Goal: Navigation & Orientation: Find specific page/section

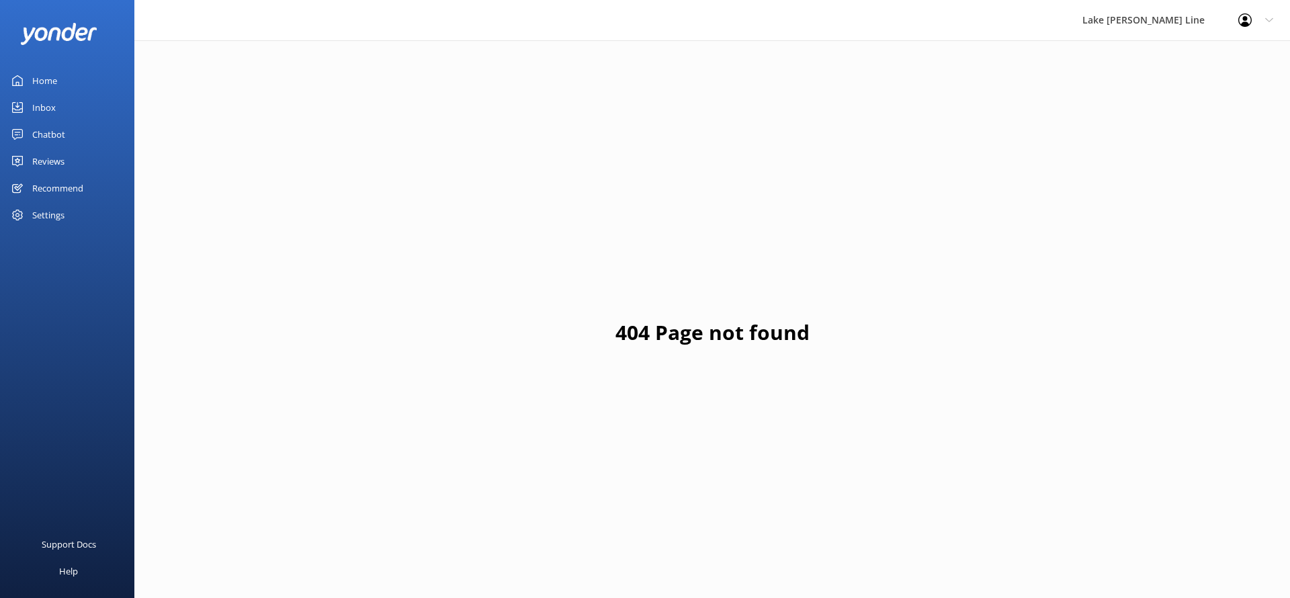
click at [46, 134] on div "Chatbot" at bounding box center [48, 134] width 33 height 27
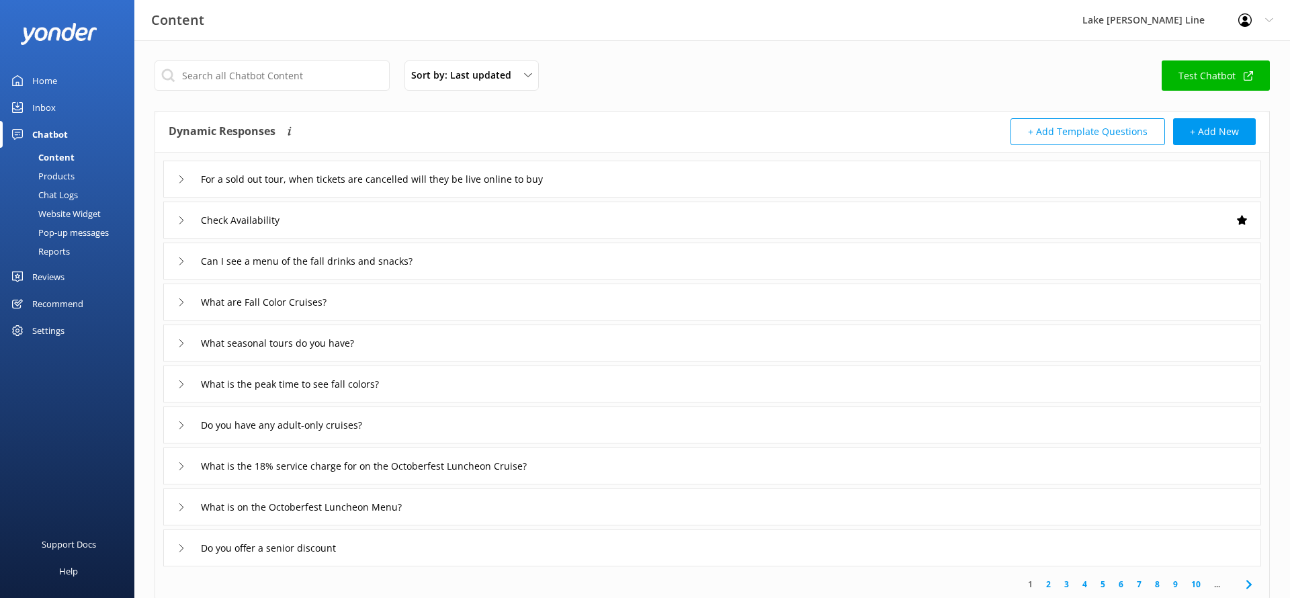
click at [64, 189] on div "Chat Logs" at bounding box center [43, 194] width 70 height 19
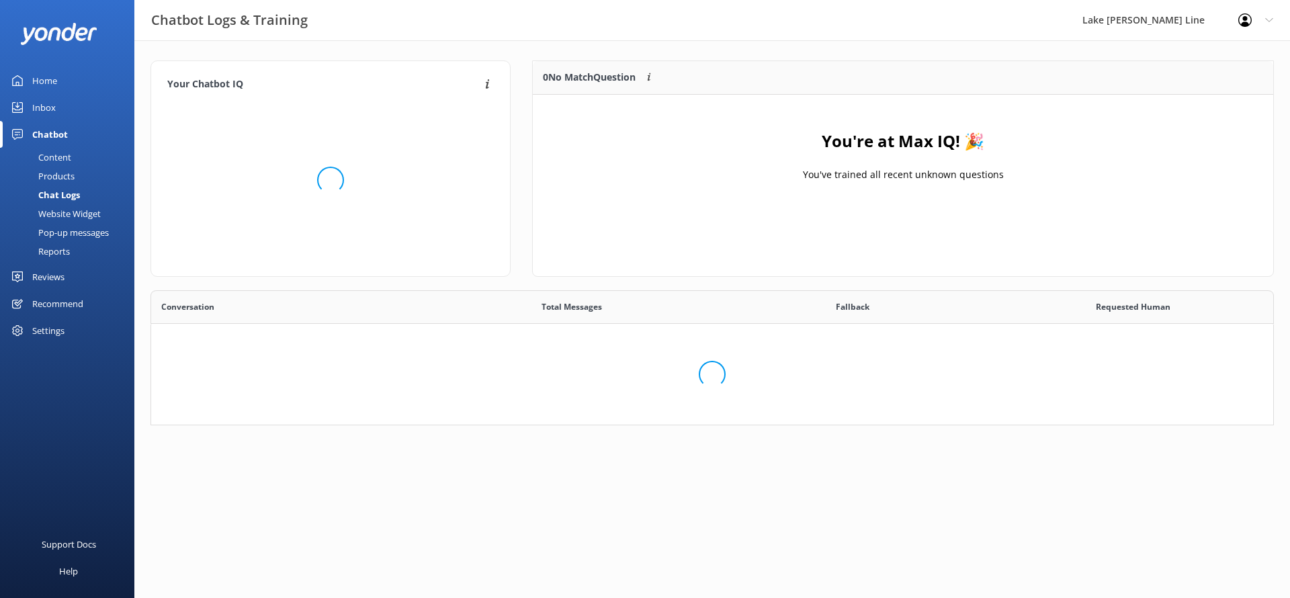
scroll to position [471, 1122]
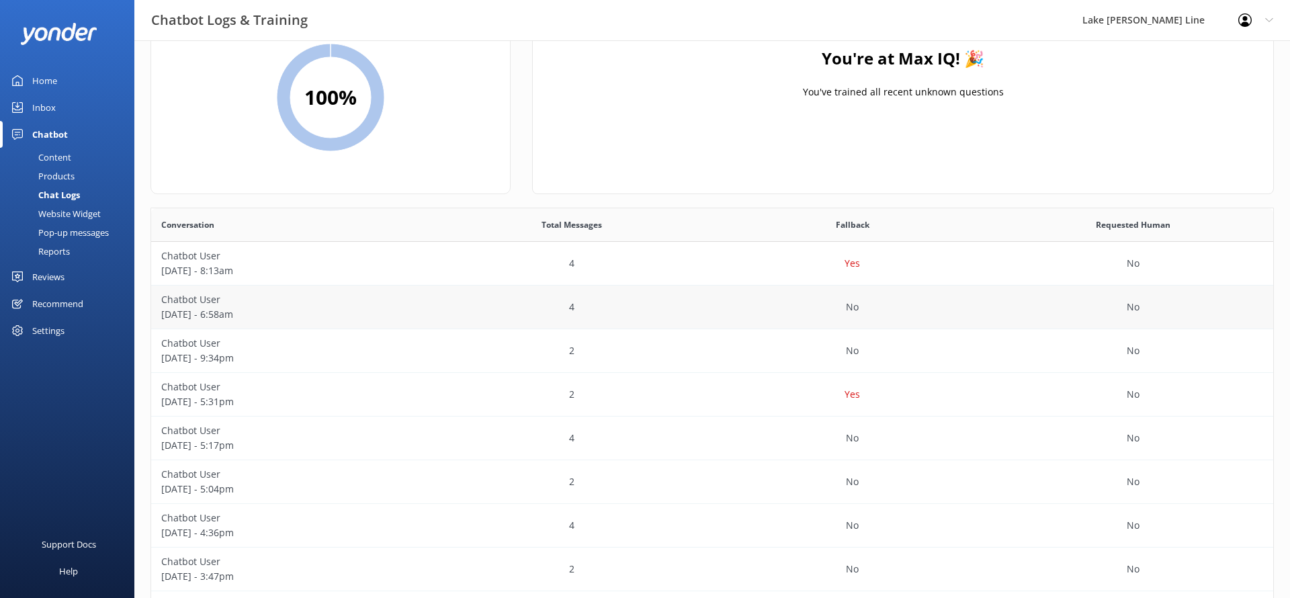
scroll to position [84, 0]
click at [54, 158] on div "Content" at bounding box center [39, 157] width 63 height 19
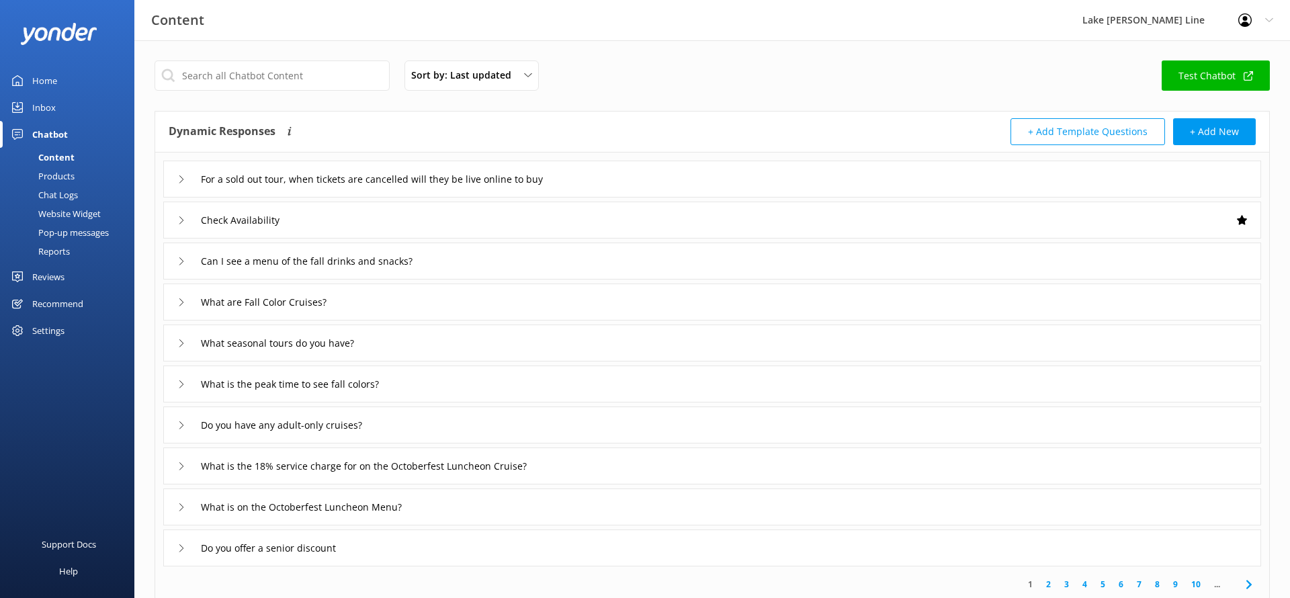
click at [1192, 216] on div "Check Availability" at bounding box center [711, 219] width 1097 height 37
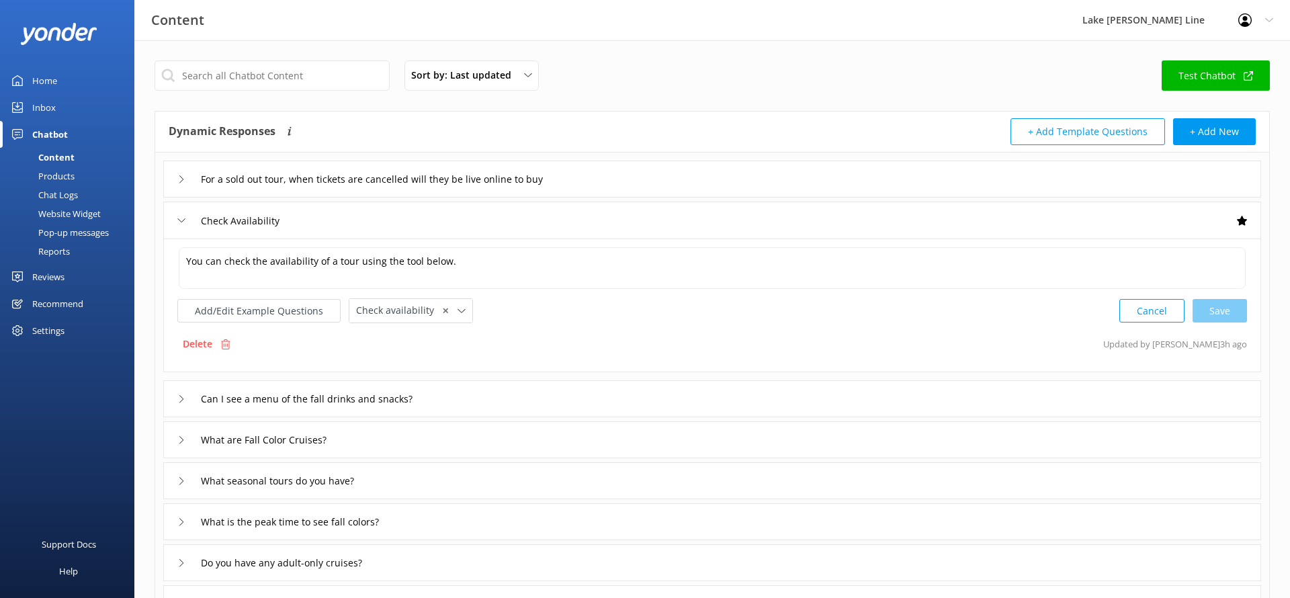
click at [178, 216] on icon at bounding box center [181, 220] width 8 height 8
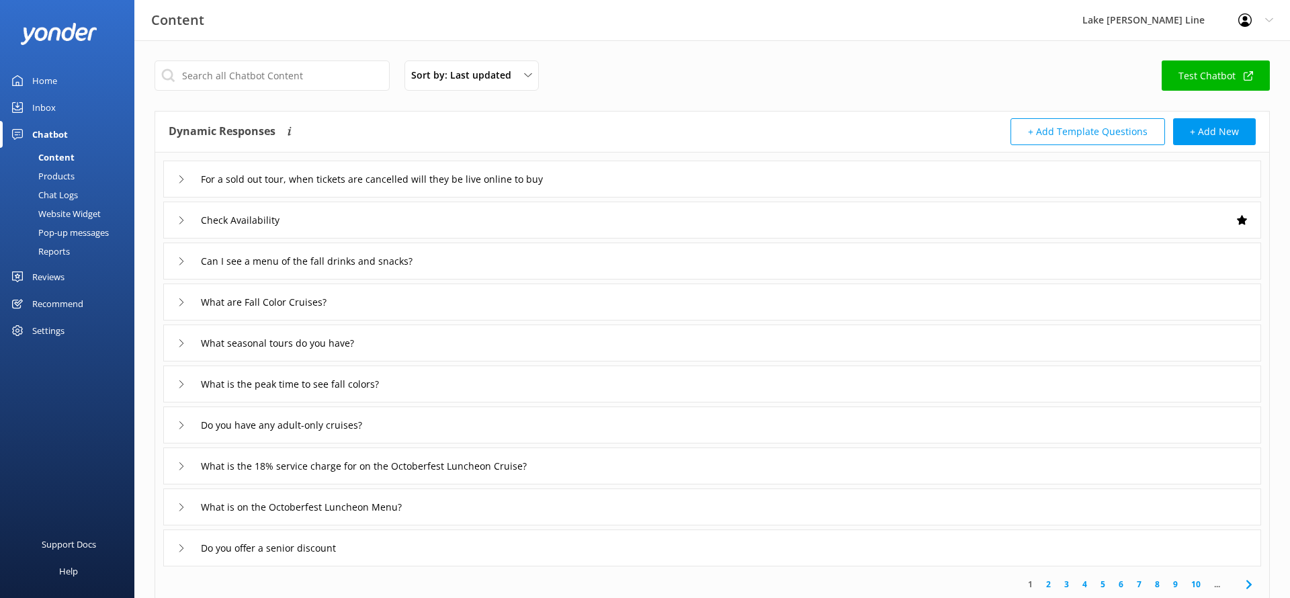
click at [46, 193] on div "Chat Logs" at bounding box center [43, 194] width 70 height 19
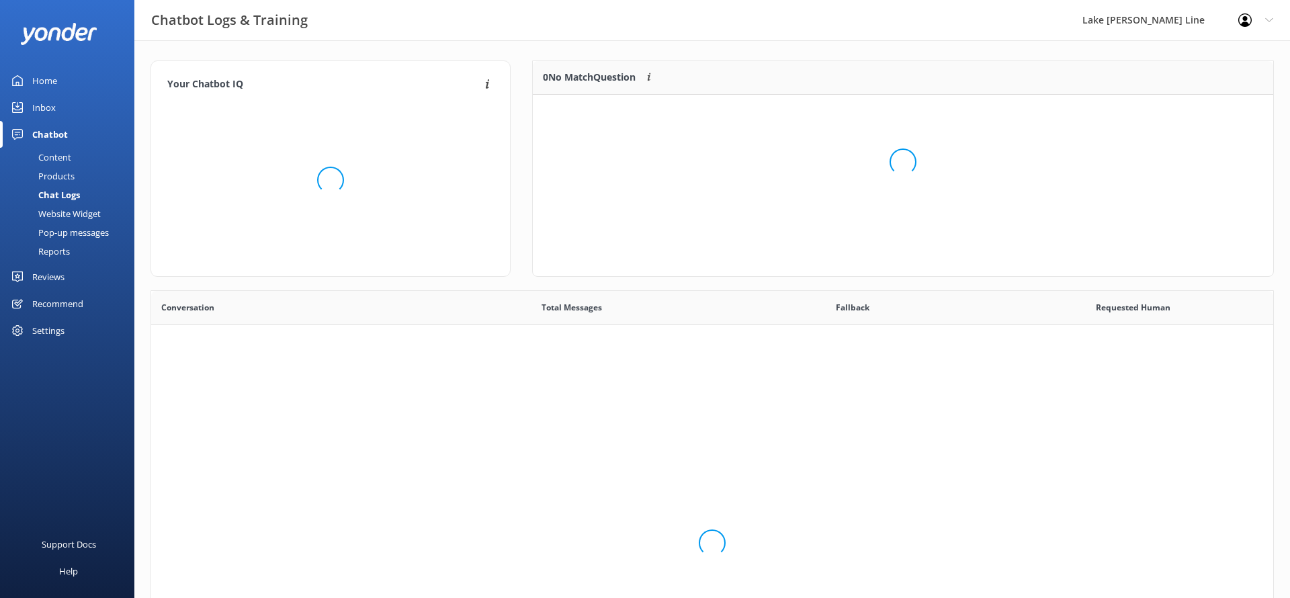
scroll to position [471, 1122]
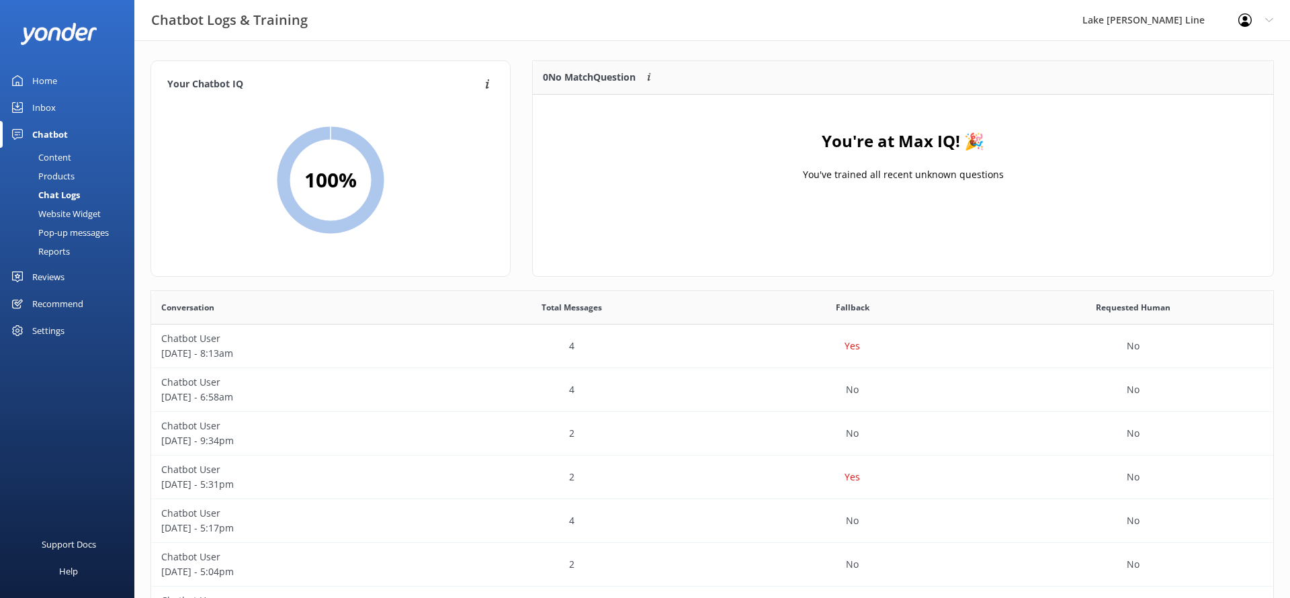
click at [63, 160] on div "Content" at bounding box center [39, 157] width 63 height 19
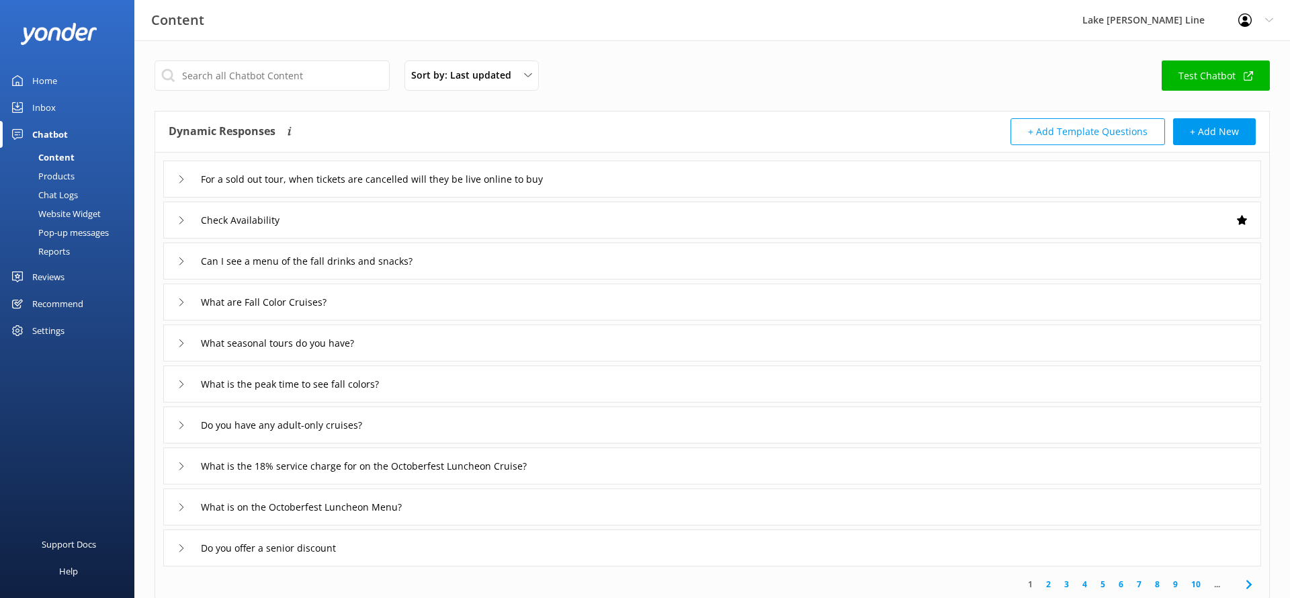
click at [75, 187] on div "Chat Logs" at bounding box center [43, 194] width 70 height 19
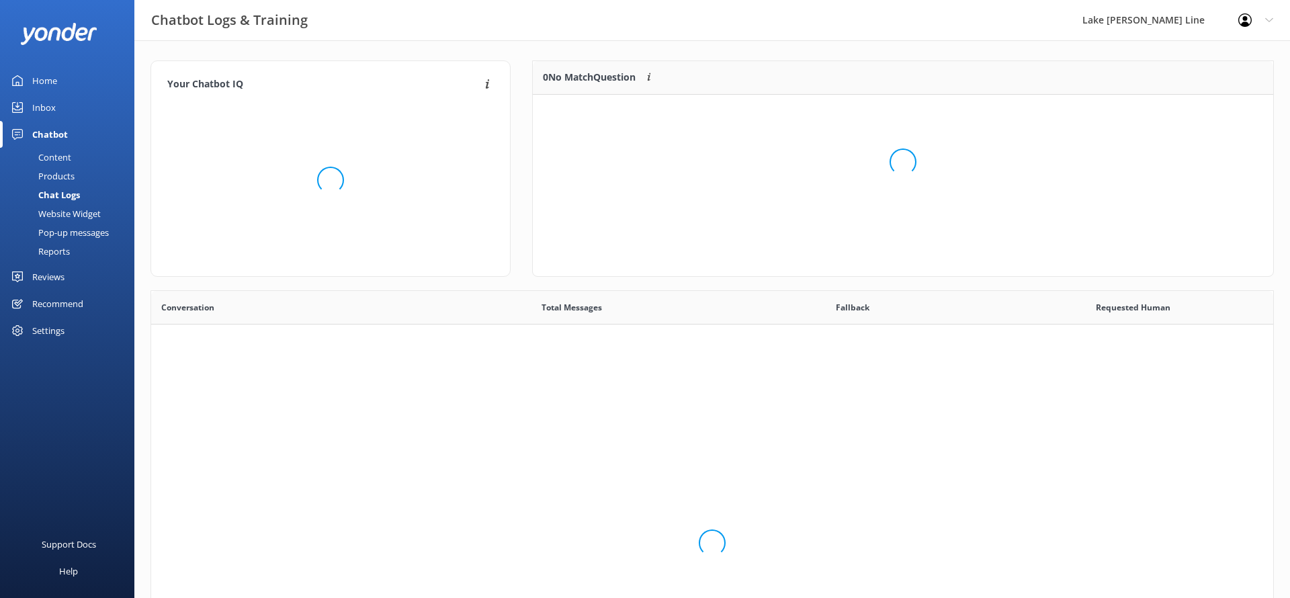
scroll to position [471, 1122]
